Goal: Task Accomplishment & Management: Use online tool/utility

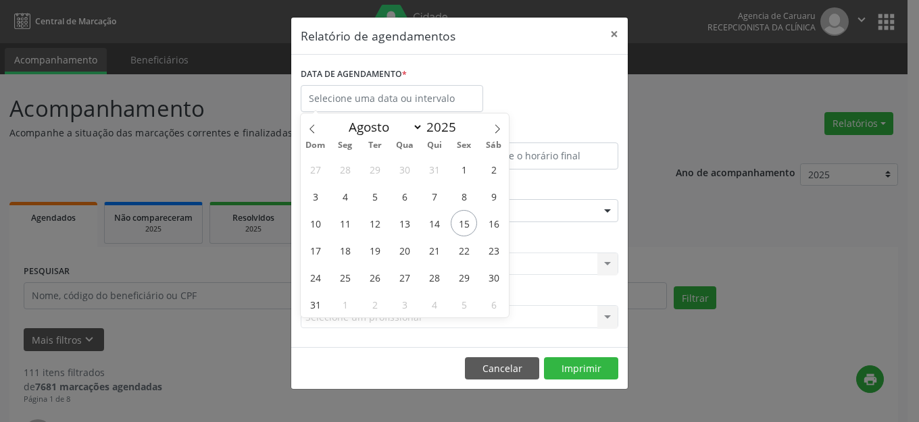
click at [471, 225] on span "15" at bounding box center [464, 223] width 26 height 26
click at [469, 207] on div "Seleciona uma especialidade" at bounding box center [460, 210] width 318 height 23
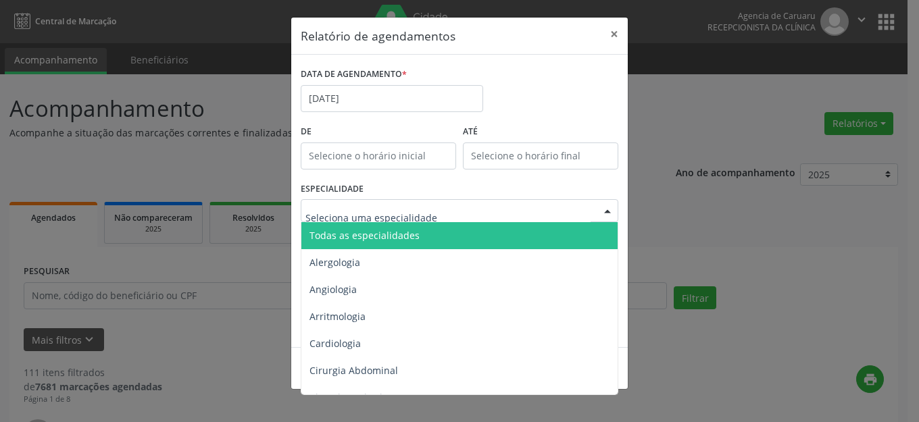
click at [462, 225] on span "Todas as especialidades" at bounding box center [460, 235] width 318 height 27
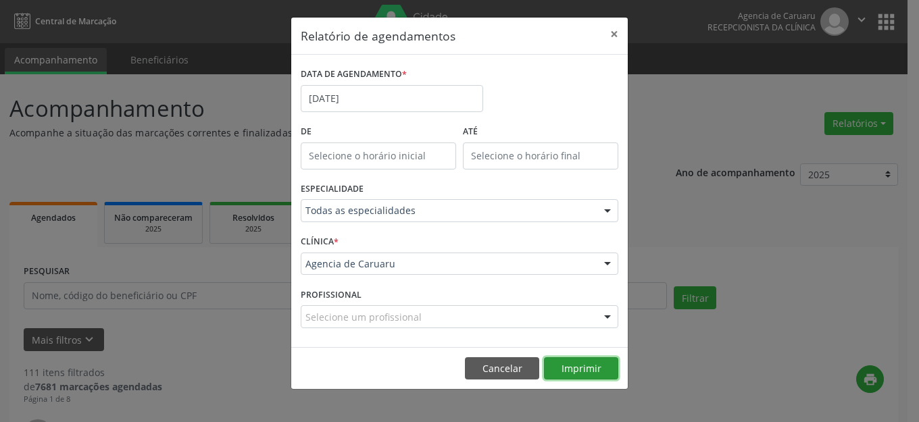
click at [583, 364] on button "Imprimir" at bounding box center [581, 369] width 74 height 23
click at [612, 36] on button "×" at bounding box center [614, 34] width 27 height 33
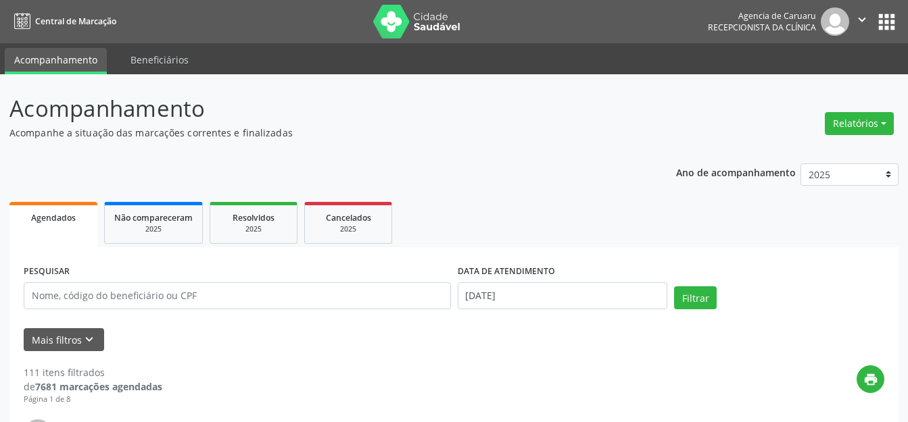
click at [607, 128] on p "Acompanhe a situação das marcações correntes e finalizadas" at bounding box center [320, 133] width 622 height 14
click at [537, 284] on input "[DATE]" at bounding box center [563, 296] width 210 height 27
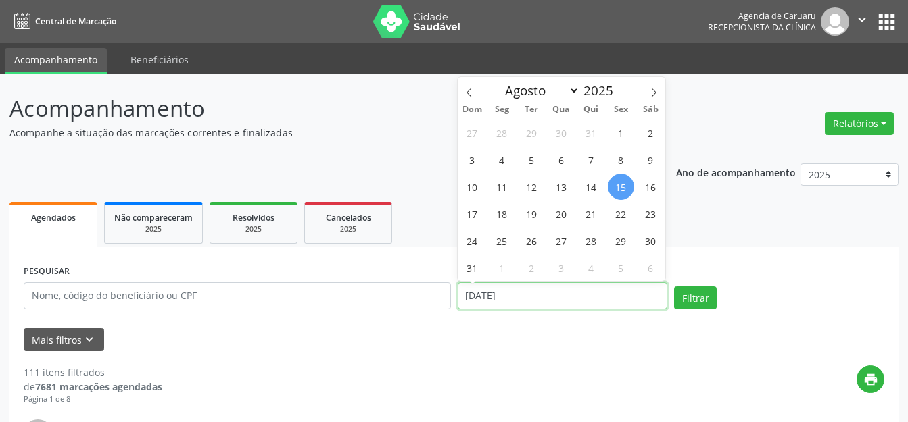
click at [529, 288] on input "[DATE]" at bounding box center [563, 296] width 210 height 27
click at [634, 389] on div "print" at bounding box center [523, 386] width 722 height 40
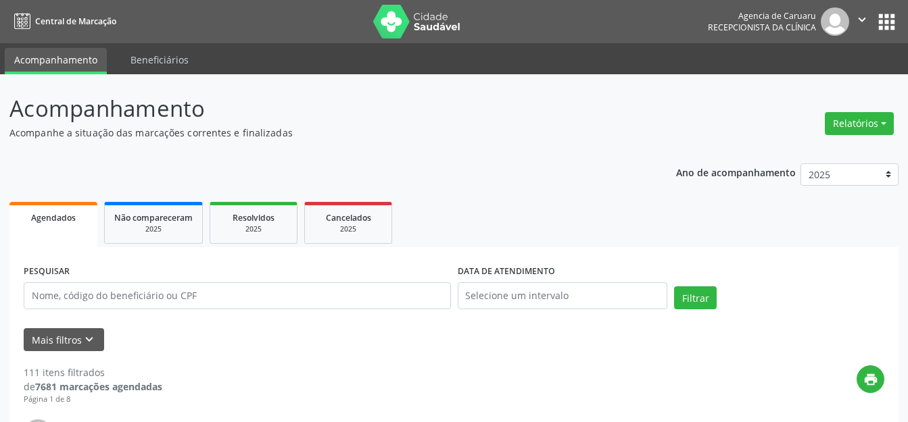
click at [533, 383] on div "print" at bounding box center [523, 386] width 722 height 40
click at [519, 226] on ul "Agendados Não compareceram 2025 Resolvidos 2025 Cancelados 2025" at bounding box center [453, 223] width 889 height 49
click at [856, 114] on button "Relatórios" at bounding box center [859, 123] width 69 height 23
click at [796, 155] on link "Agendamentos" at bounding box center [821, 152] width 145 height 19
select select "7"
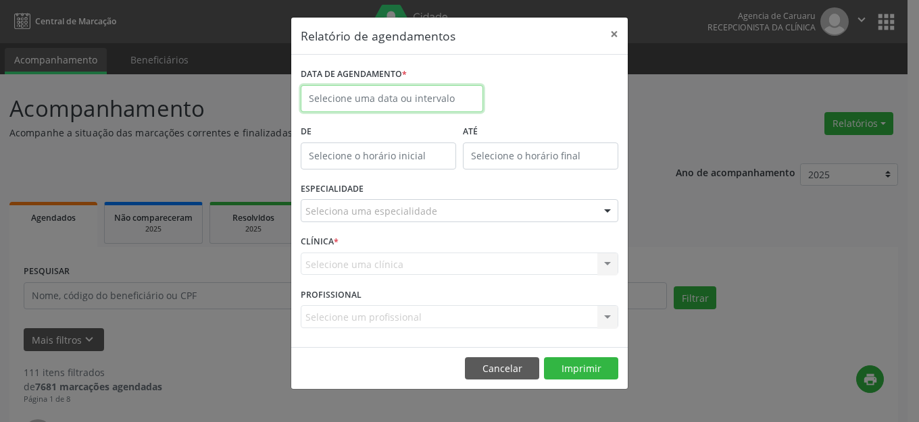
click at [401, 104] on input "text" at bounding box center [392, 98] width 182 height 27
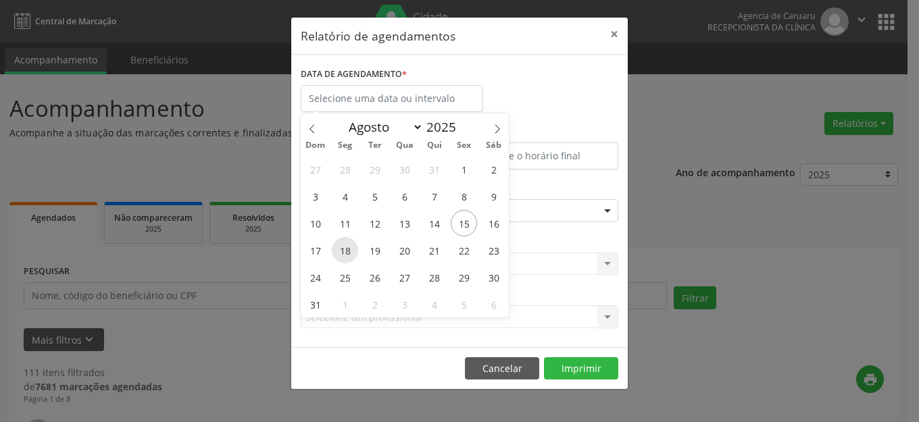
click at [343, 244] on span "18" at bounding box center [345, 250] width 26 height 26
type input "[DATE]"
click at [343, 244] on span "18" at bounding box center [345, 250] width 26 height 26
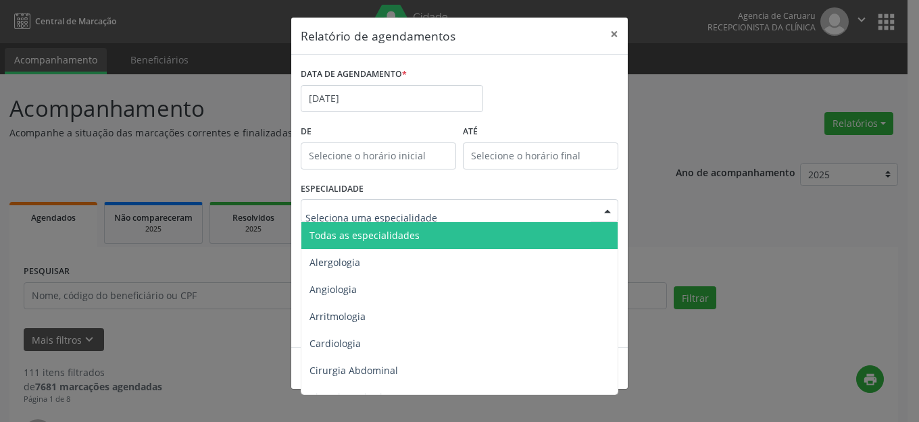
click at [442, 230] on span "Todas as especialidades" at bounding box center [460, 235] width 318 height 27
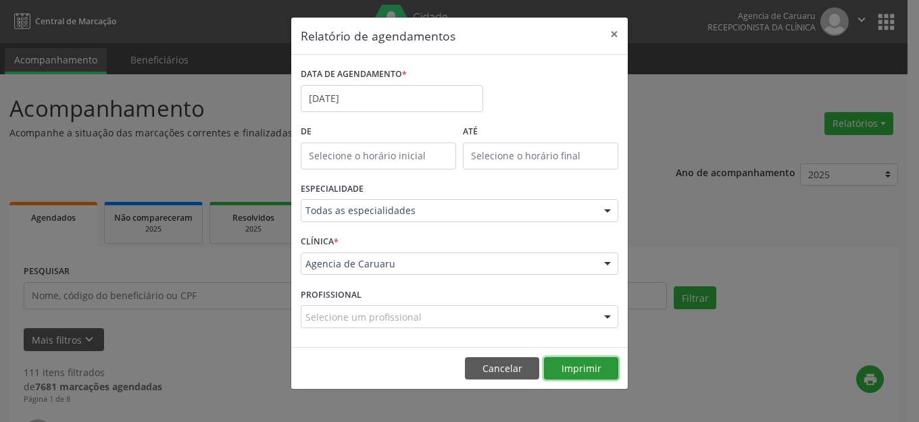
click at [572, 368] on button "Imprimir" at bounding box center [581, 369] width 74 height 23
click at [616, 34] on button "×" at bounding box center [614, 34] width 27 height 33
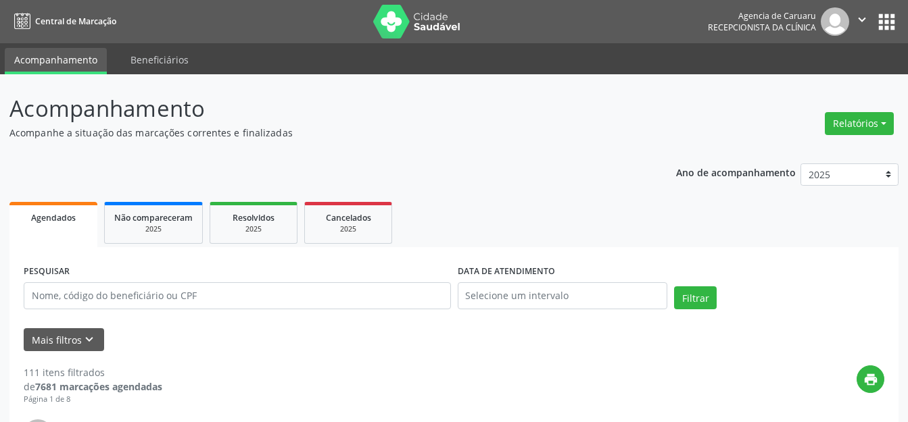
click at [829, 120] on button "Relatórios" at bounding box center [859, 123] width 69 height 23
click at [816, 147] on link "Agendamentos" at bounding box center [821, 152] width 145 height 19
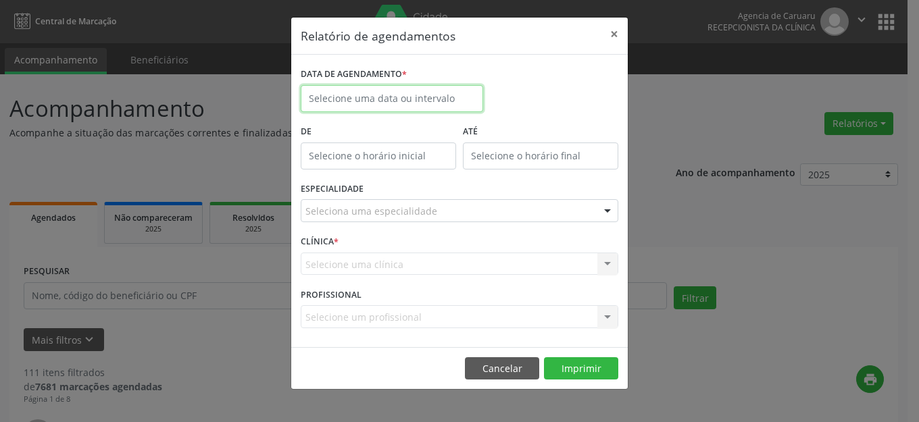
click at [411, 105] on input "text" at bounding box center [392, 98] width 182 height 27
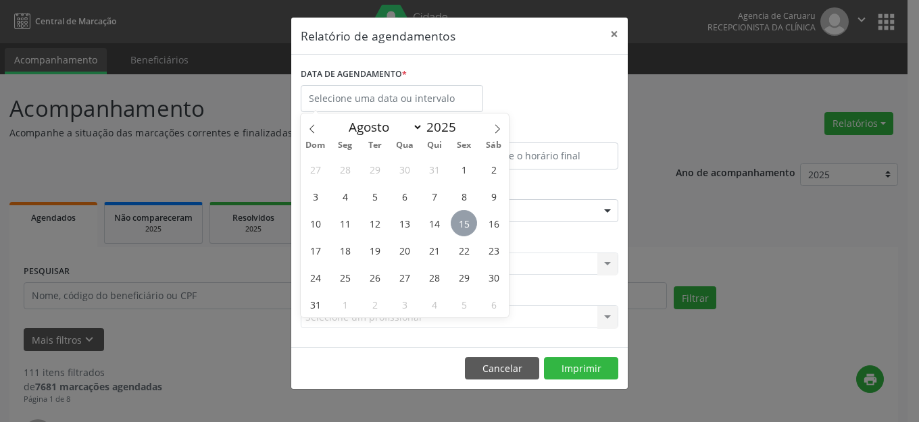
click at [474, 221] on span "15" at bounding box center [464, 223] width 26 height 26
type input "[DATE]"
click at [474, 221] on span "15" at bounding box center [464, 223] width 26 height 26
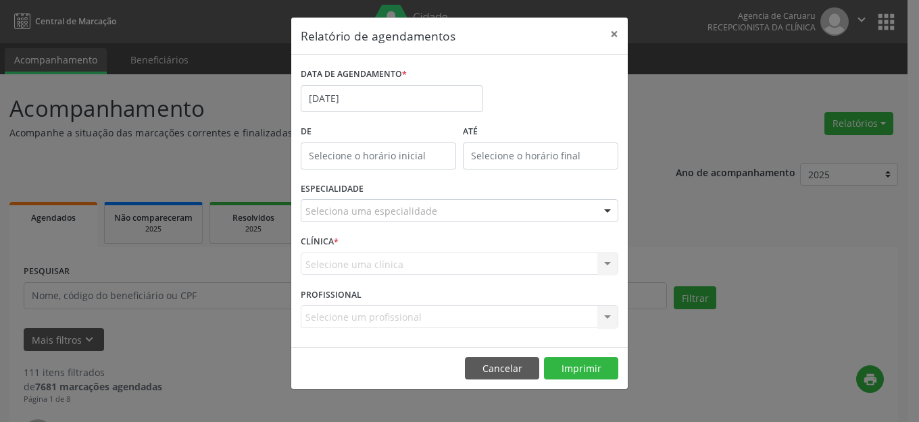
click at [493, 220] on div "Seleciona uma especialidade" at bounding box center [460, 210] width 318 height 23
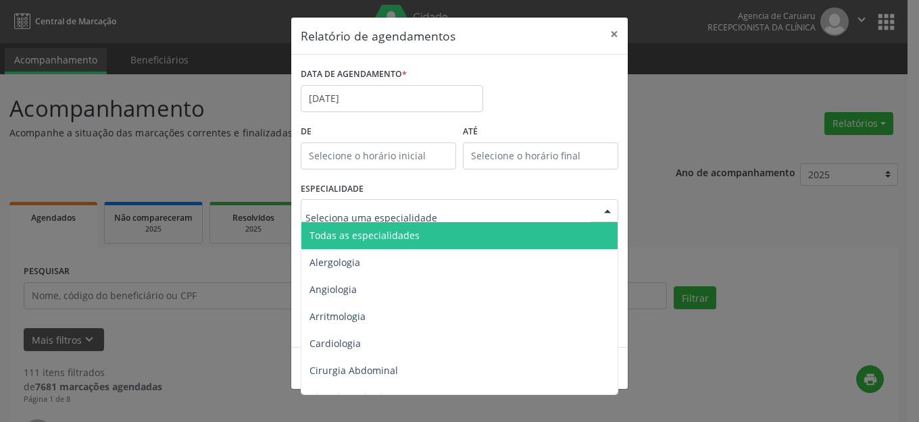
click at [470, 233] on span "Todas as especialidades" at bounding box center [460, 235] width 318 height 27
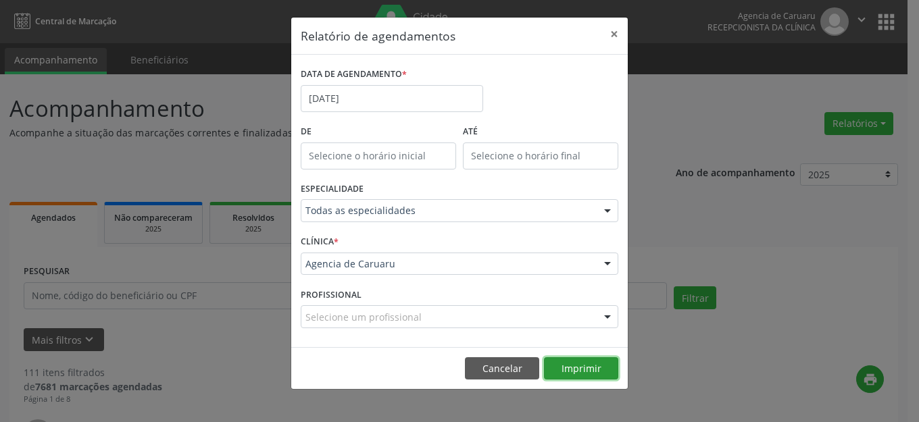
click at [602, 374] on button "Imprimir" at bounding box center [581, 369] width 74 height 23
click at [615, 31] on button "×" at bounding box center [614, 34] width 27 height 33
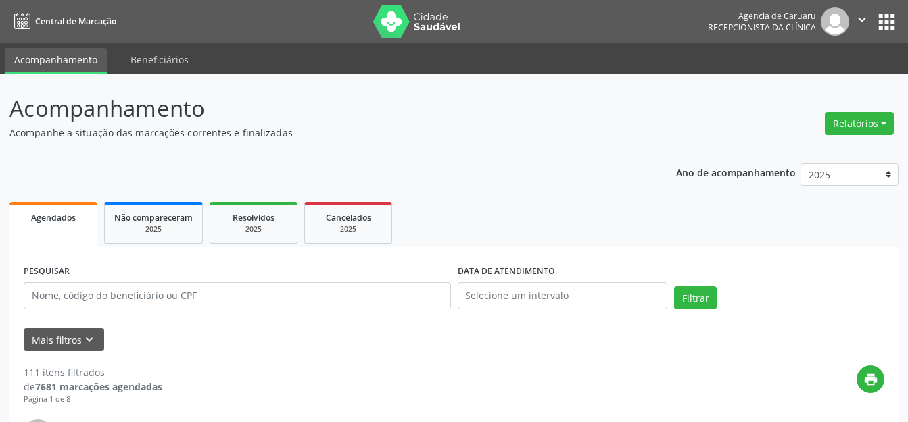
click at [556, 136] on p "Acompanhe a situação das marcações correntes e finalizadas" at bounding box center [320, 133] width 622 height 14
click at [601, 103] on p "Acompanhamento" at bounding box center [320, 109] width 622 height 34
click at [885, 120] on button "Relatórios" at bounding box center [859, 123] width 69 height 23
click at [792, 157] on link "Agendamentos" at bounding box center [821, 152] width 145 height 19
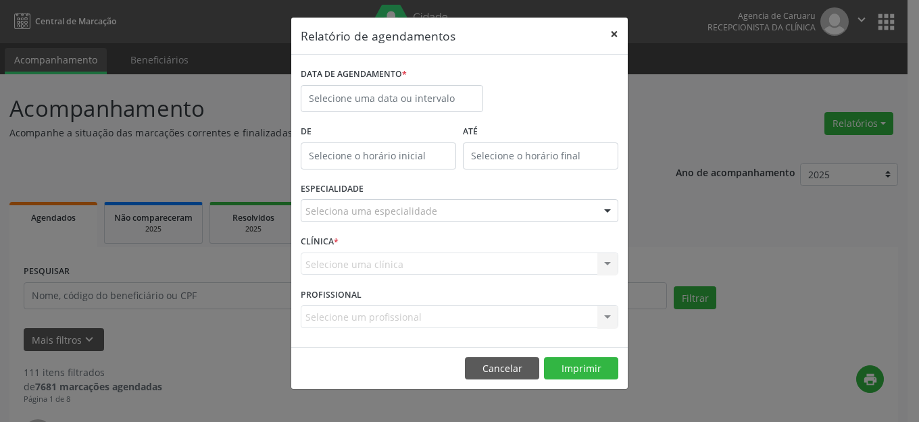
click at [615, 34] on button "×" at bounding box center [614, 34] width 27 height 33
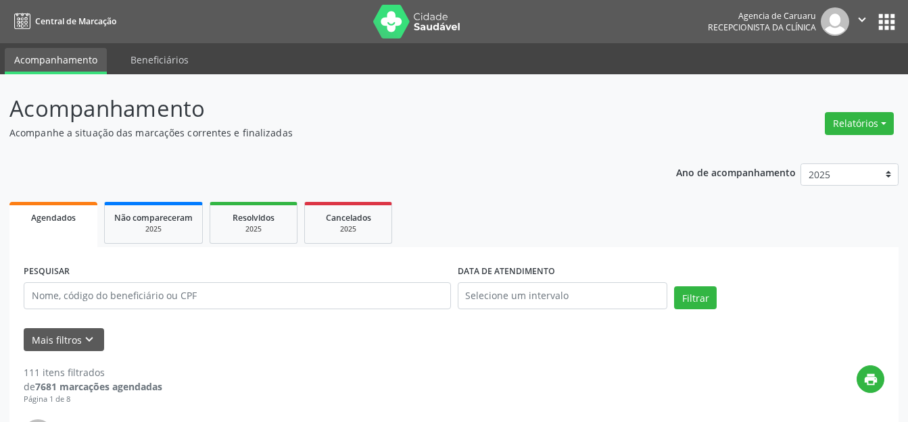
click at [862, 122] on button "Relatórios" at bounding box center [859, 123] width 69 height 23
click at [817, 149] on link "Agendamentos" at bounding box center [821, 152] width 145 height 19
select select "7"
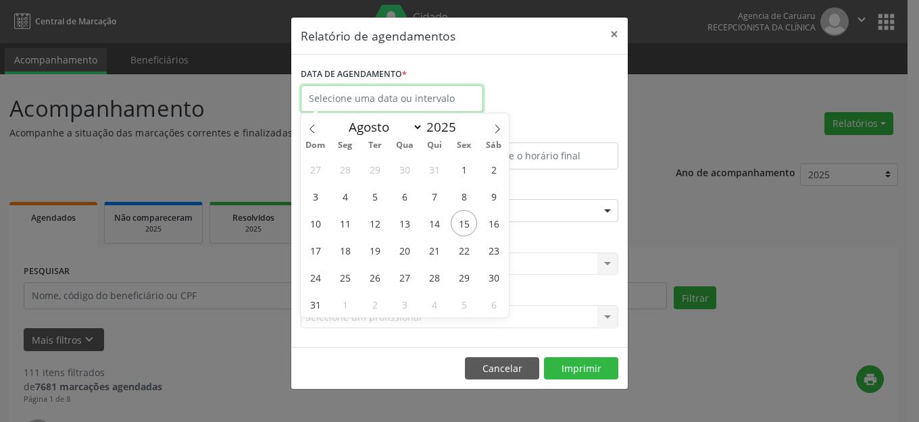
click at [422, 97] on input "text" at bounding box center [392, 98] width 182 height 27
click at [613, 36] on button "×" at bounding box center [614, 34] width 27 height 33
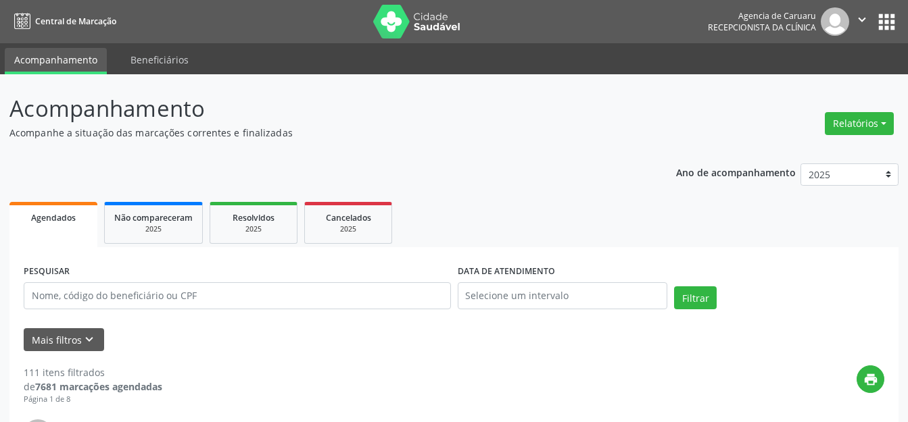
click at [824, 127] on div "Relatórios Agendamentos Procedimentos realizados" at bounding box center [859, 123] width 78 height 32
click at [830, 124] on button "Relatórios" at bounding box center [859, 123] width 69 height 23
click at [809, 146] on link "Agendamentos" at bounding box center [821, 152] width 145 height 19
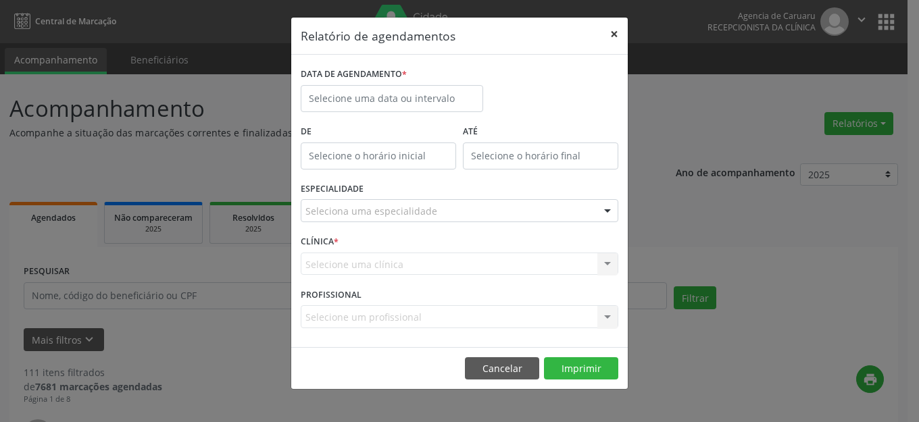
click at [618, 35] on button "×" at bounding box center [614, 34] width 27 height 33
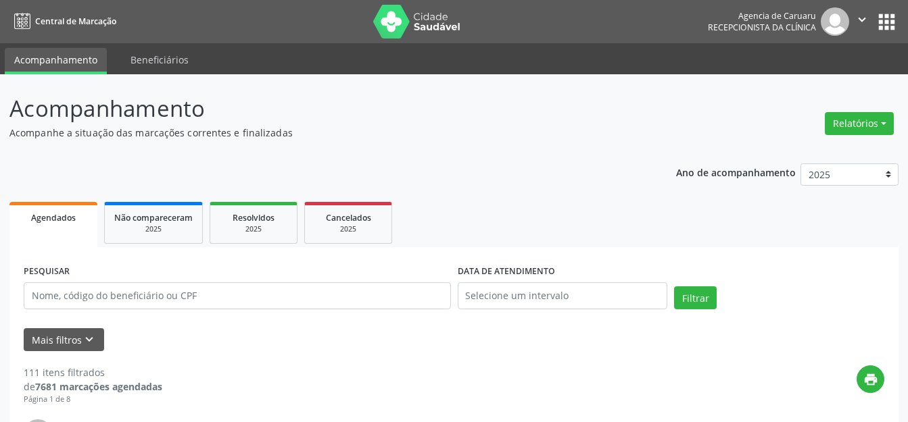
click at [446, 207] on ul "Agendados Não compareceram 2025 Resolvidos 2025 Cancelados 2025" at bounding box center [453, 223] width 889 height 49
